Goal: Find specific page/section: Find specific page/section

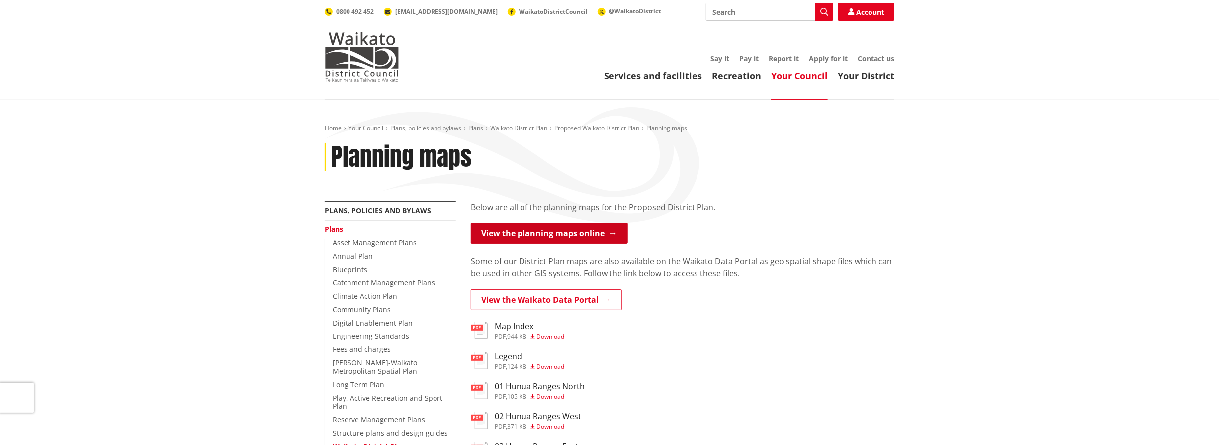
click at [586, 231] on link "View the planning maps online" at bounding box center [549, 233] width 157 height 21
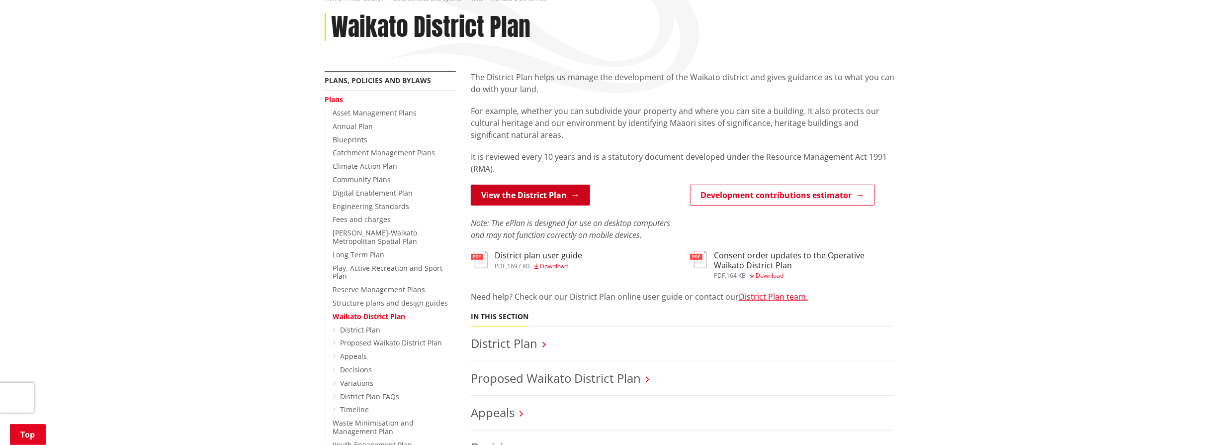
scroll to position [99, 0]
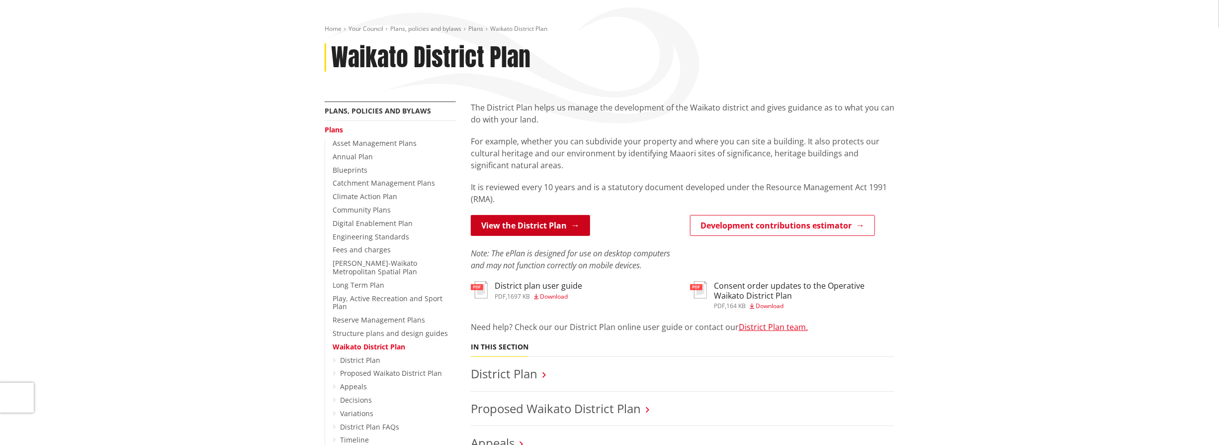
click at [555, 223] on link "View the District Plan" at bounding box center [530, 225] width 119 height 21
